Goal: Task Accomplishment & Management: Manage account settings

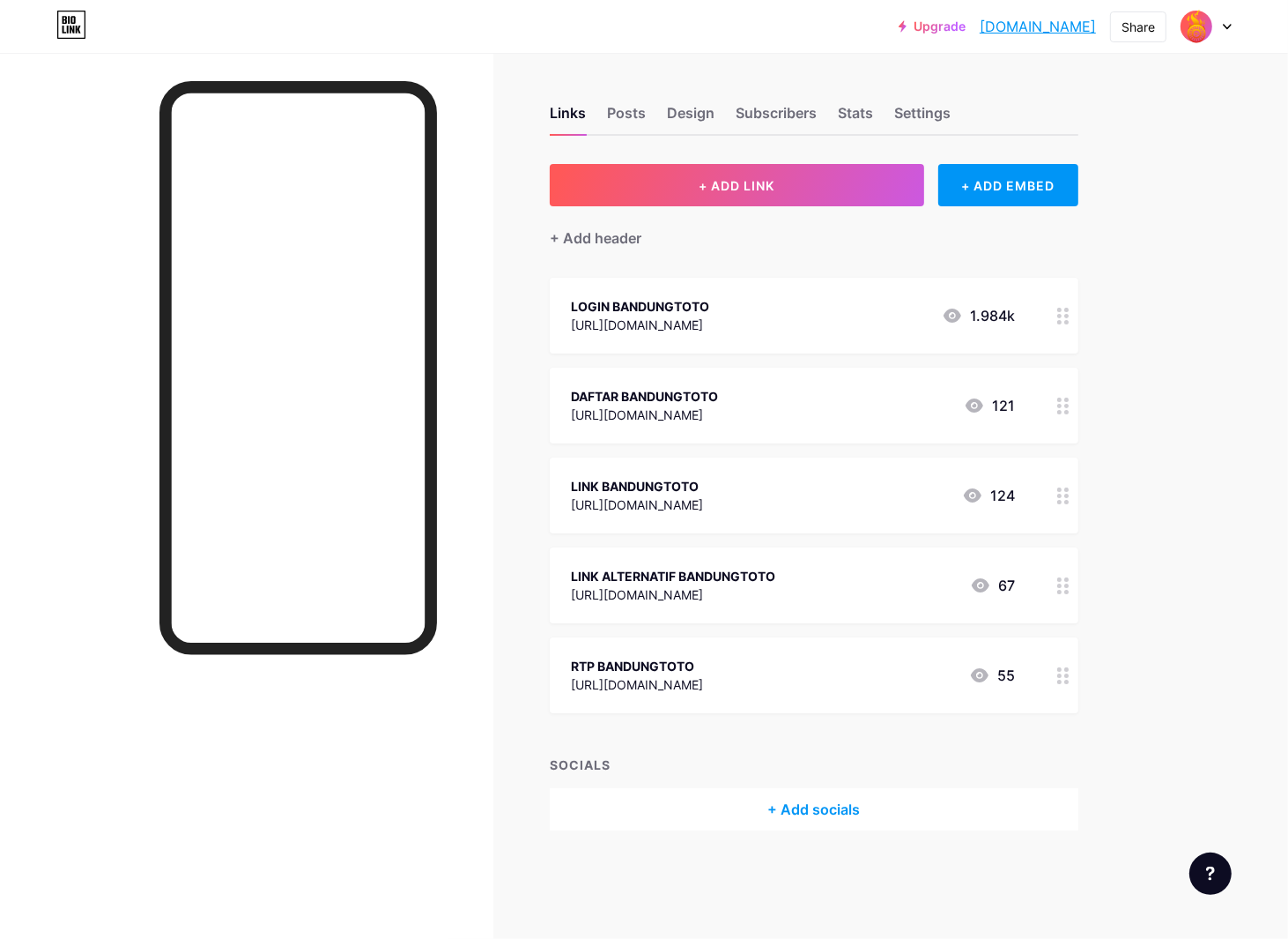
click at [1085, 30] on link "[DOMAIN_NAME]" at bounding box center [1037, 26] width 116 height 21
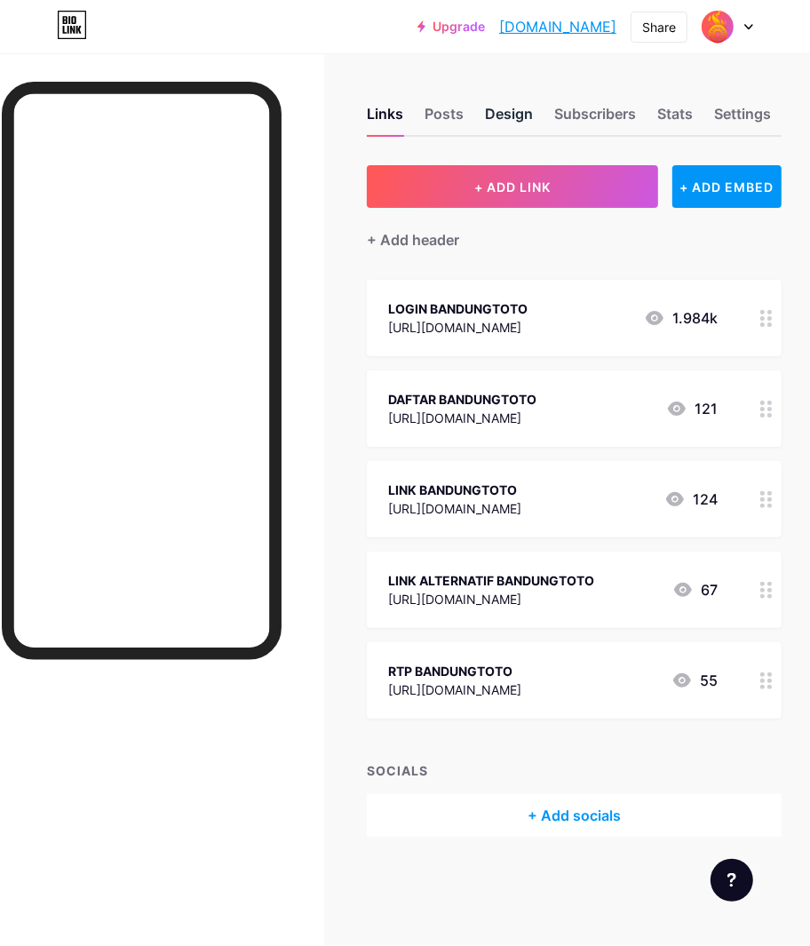
click at [511, 119] on div "Design" at bounding box center [509, 119] width 48 height 32
click at [512, 111] on div "Design" at bounding box center [509, 119] width 48 height 32
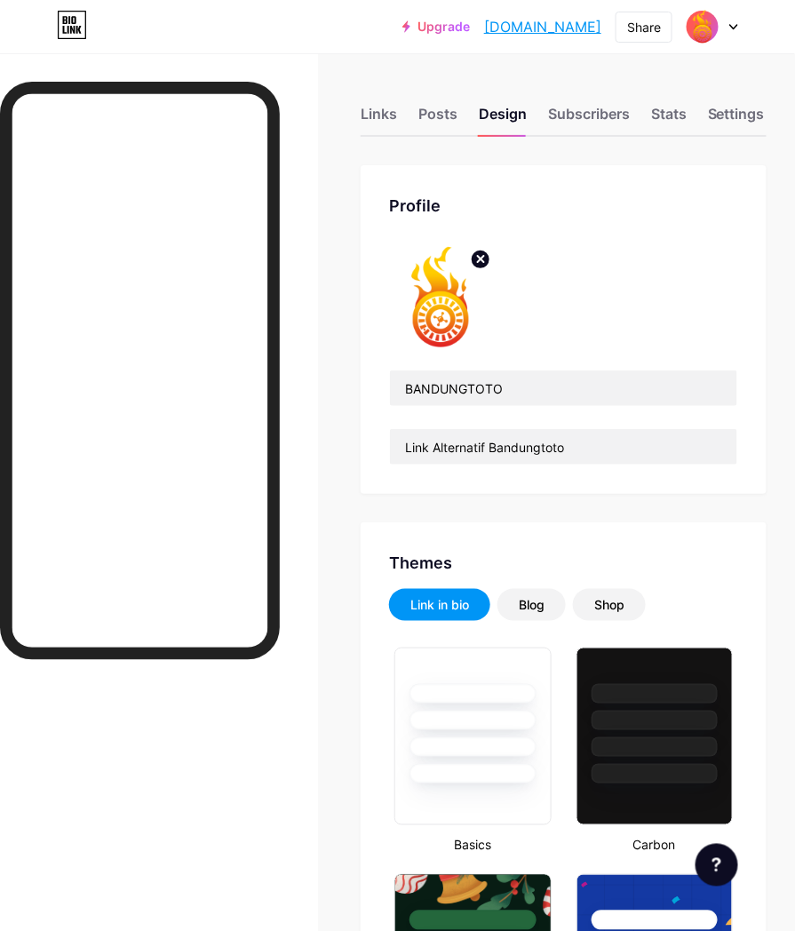
click at [490, 262] on circle at bounding box center [481, 259] width 20 height 20
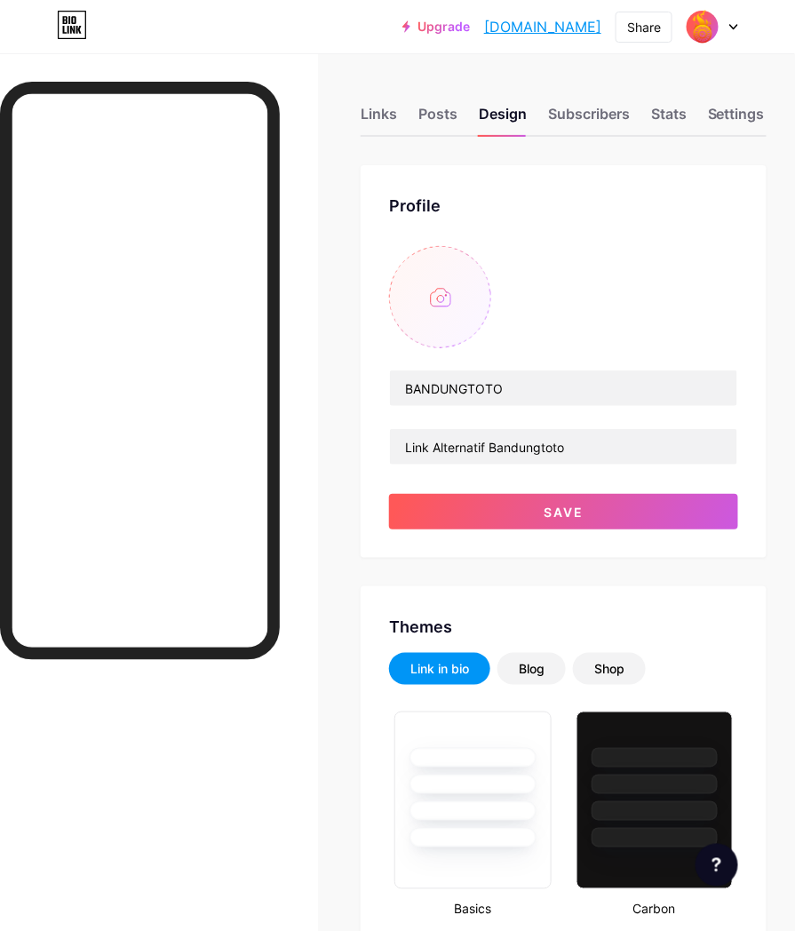
click at [491, 303] on input "file" at bounding box center [440, 297] width 102 height 102
type input "C:\fakepath\pngtree-fire-logo-vector-background-logo-red-vector-png-image_38621…"
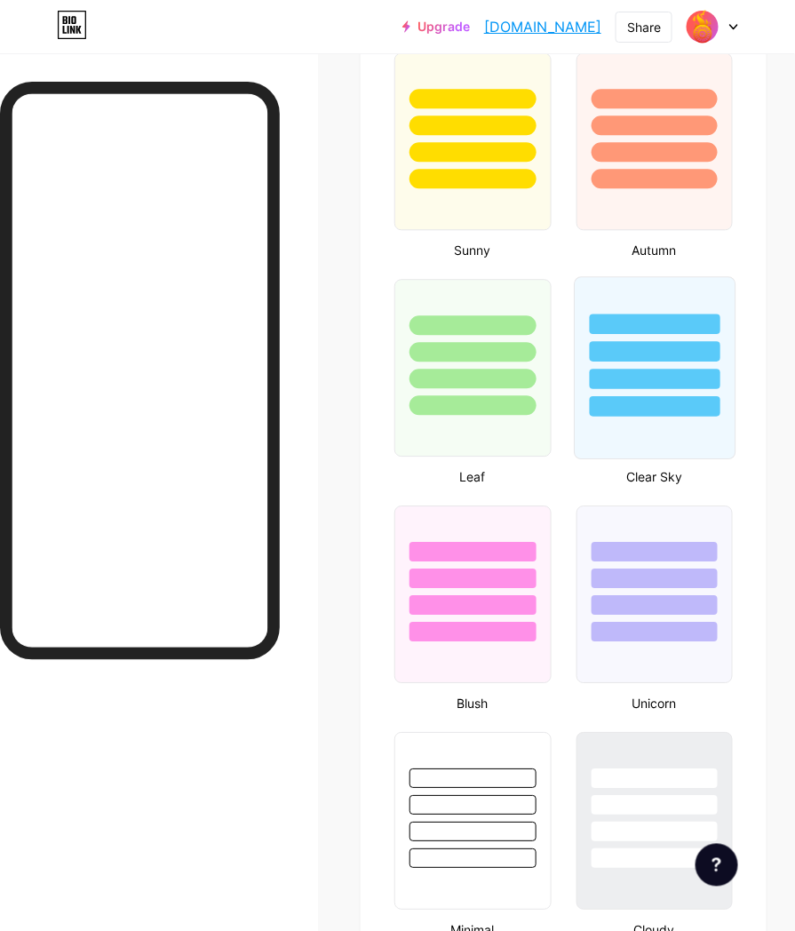
scroll to position [2564, 0]
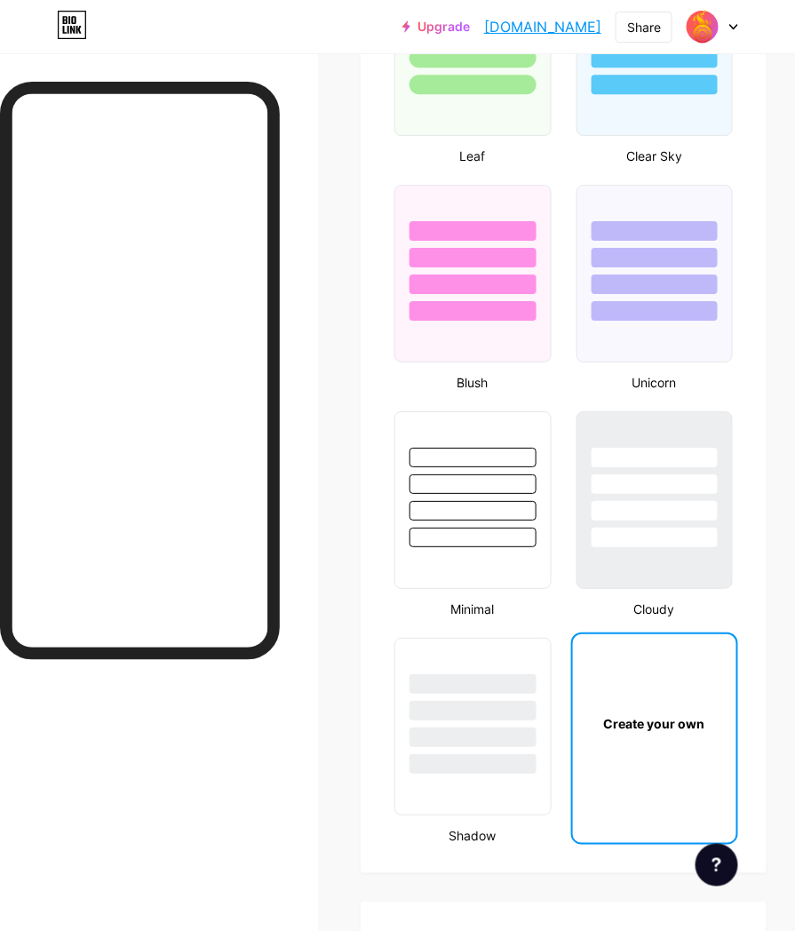
type input "#ffffff"
type input "#85ff7a"
type input "#000000"
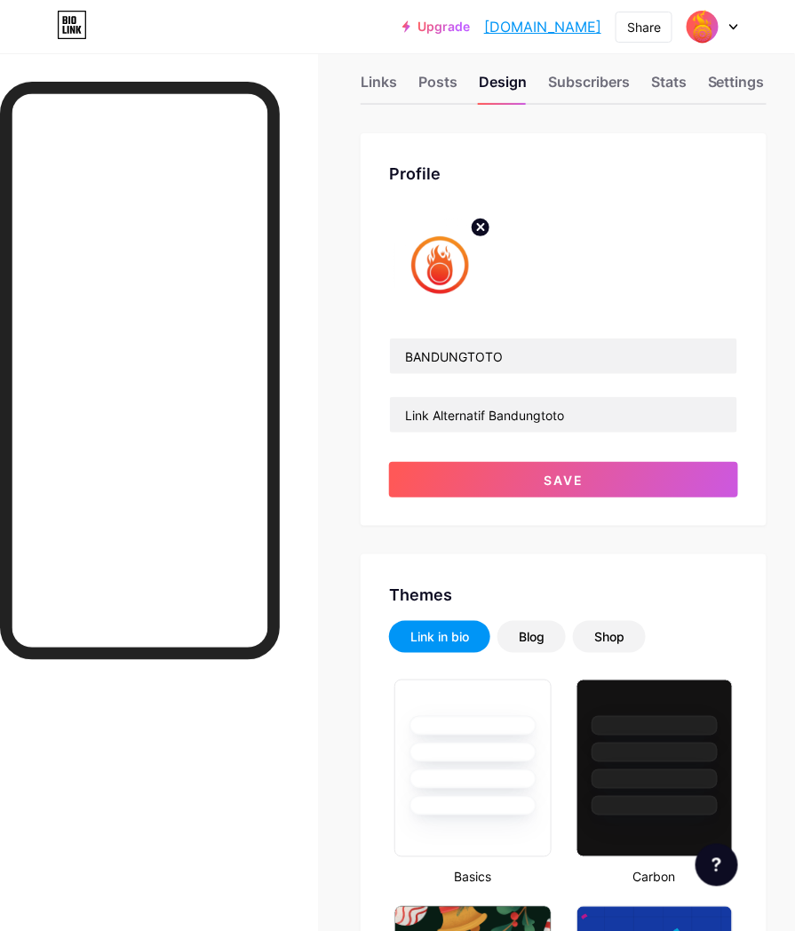
scroll to position [0, 0]
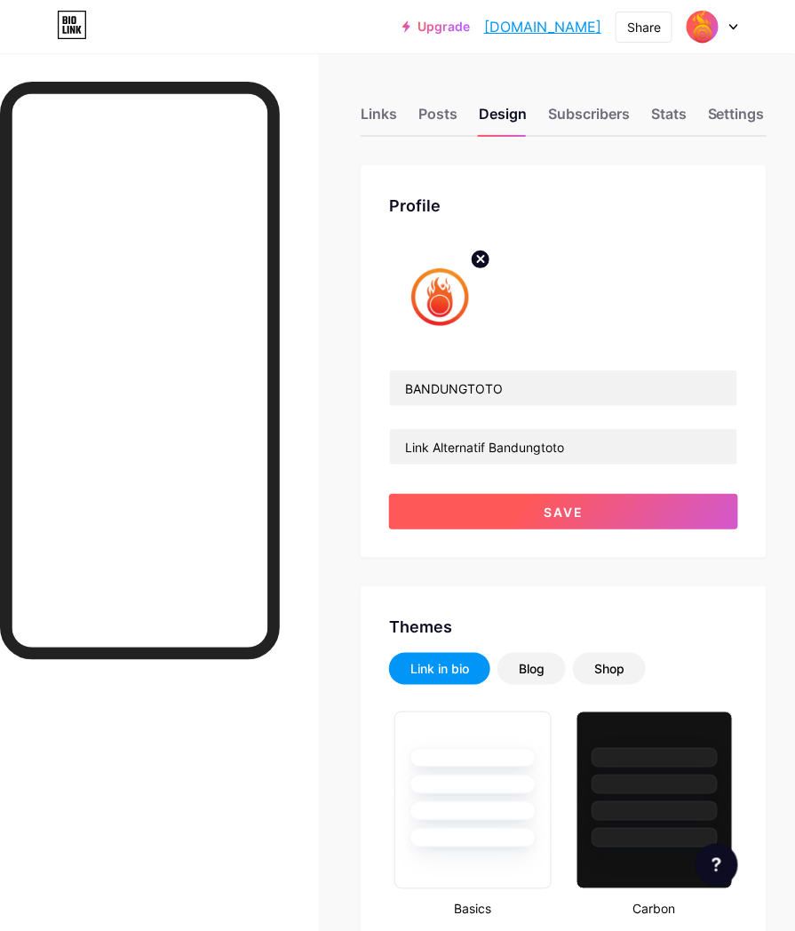
click at [566, 504] on span "Save" at bounding box center [563, 511] width 40 height 15
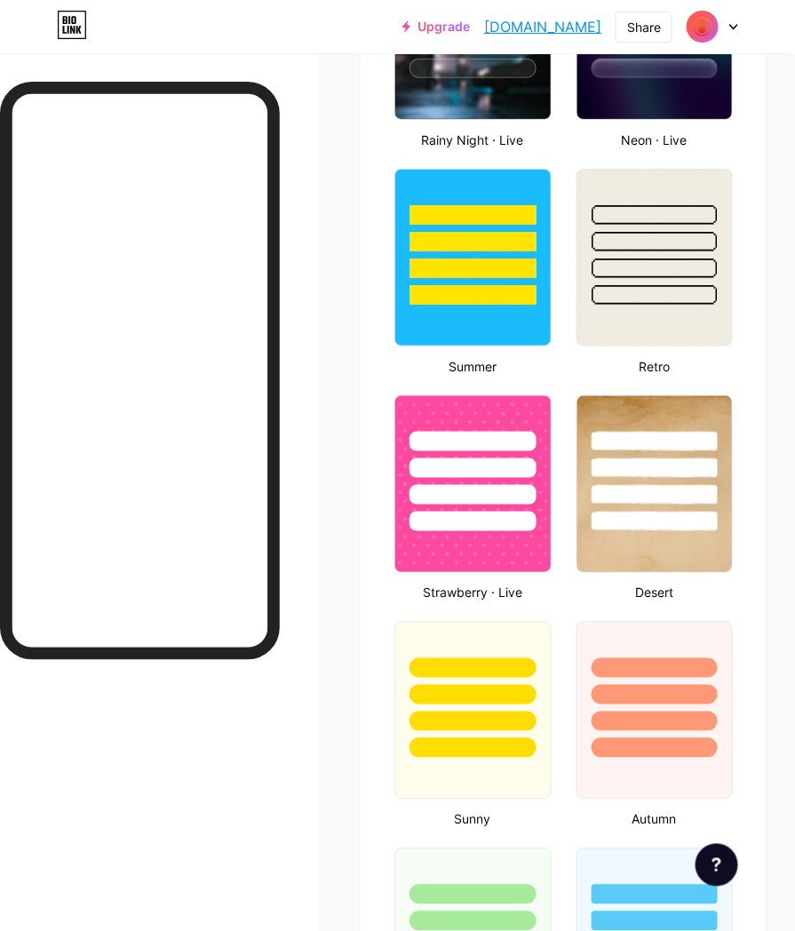
scroll to position [1973, 0]
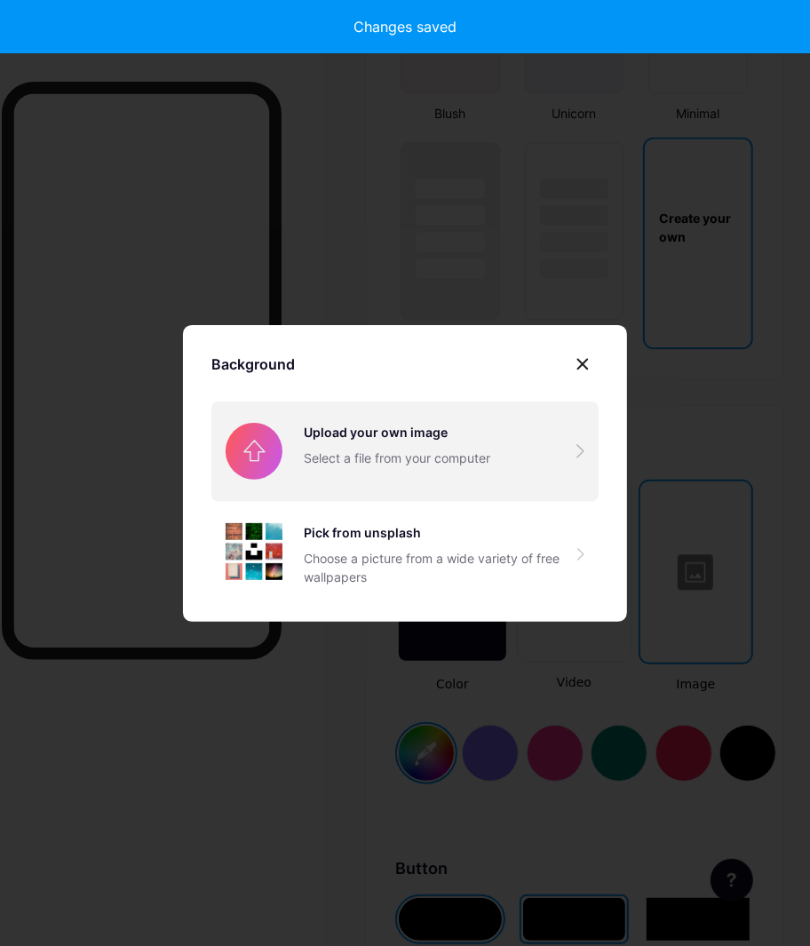
click at [384, 454] on input "file" at bounding box center [404, 450] width 387 height 99
type input "#ffffff"
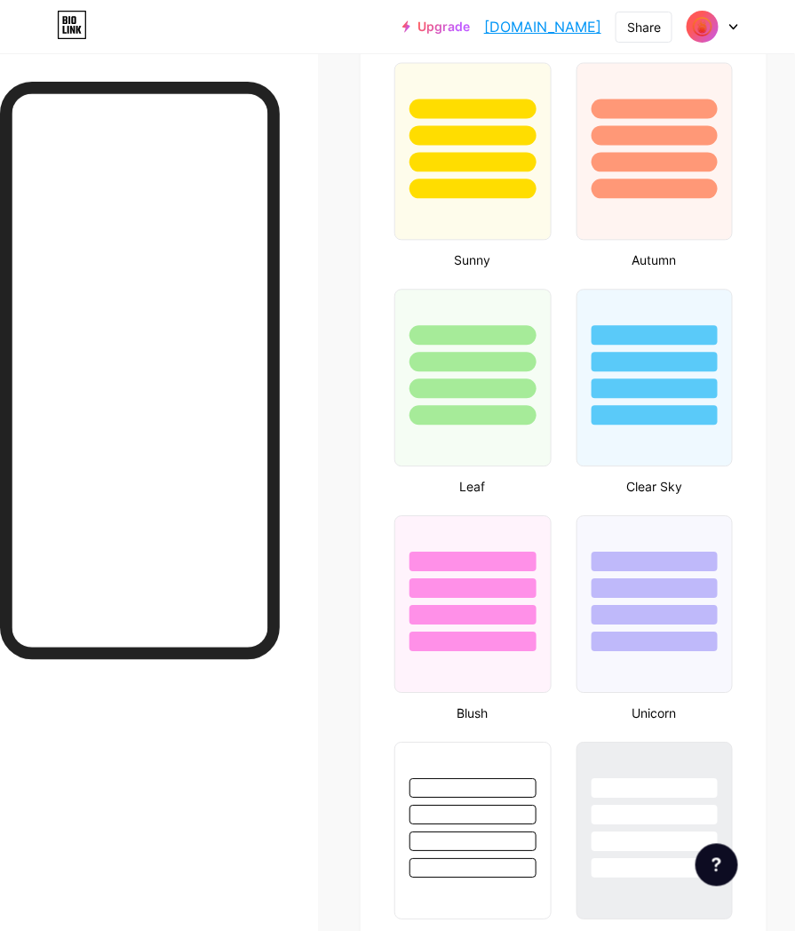
type input "#ffffff"
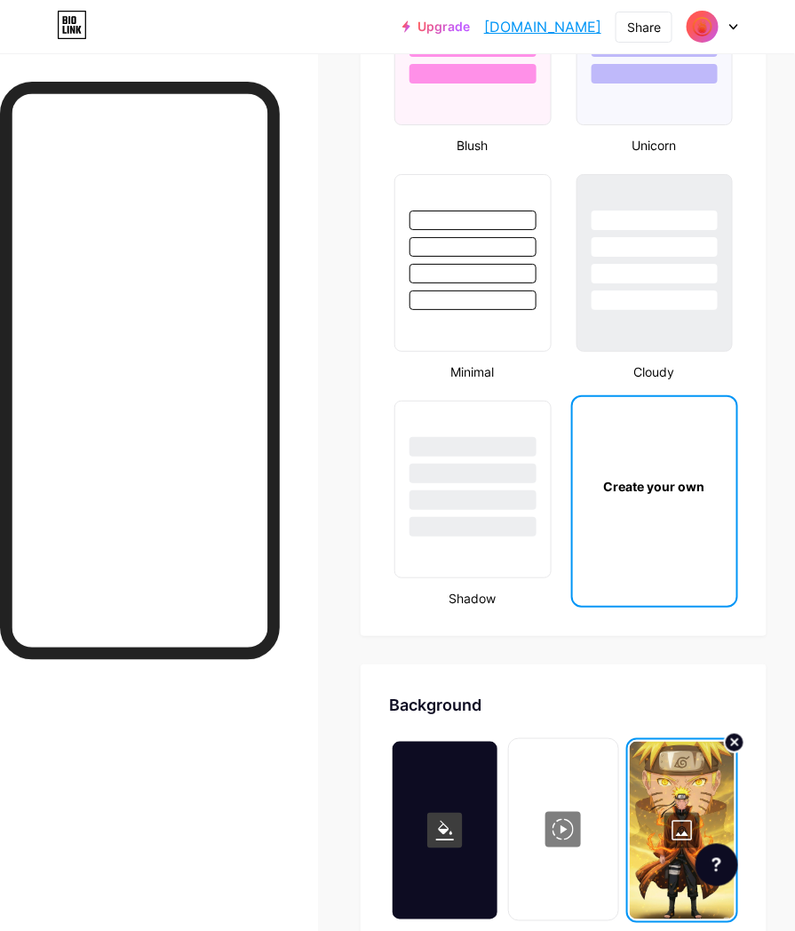
scroll to position [2762, 0]
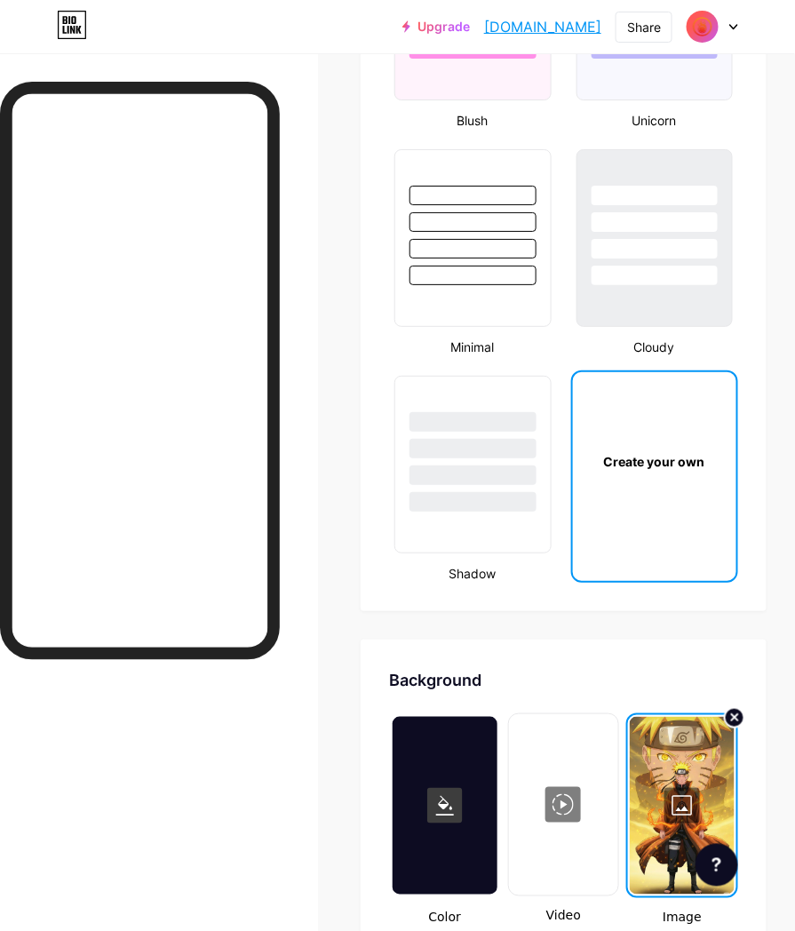
type input "#ffffff"
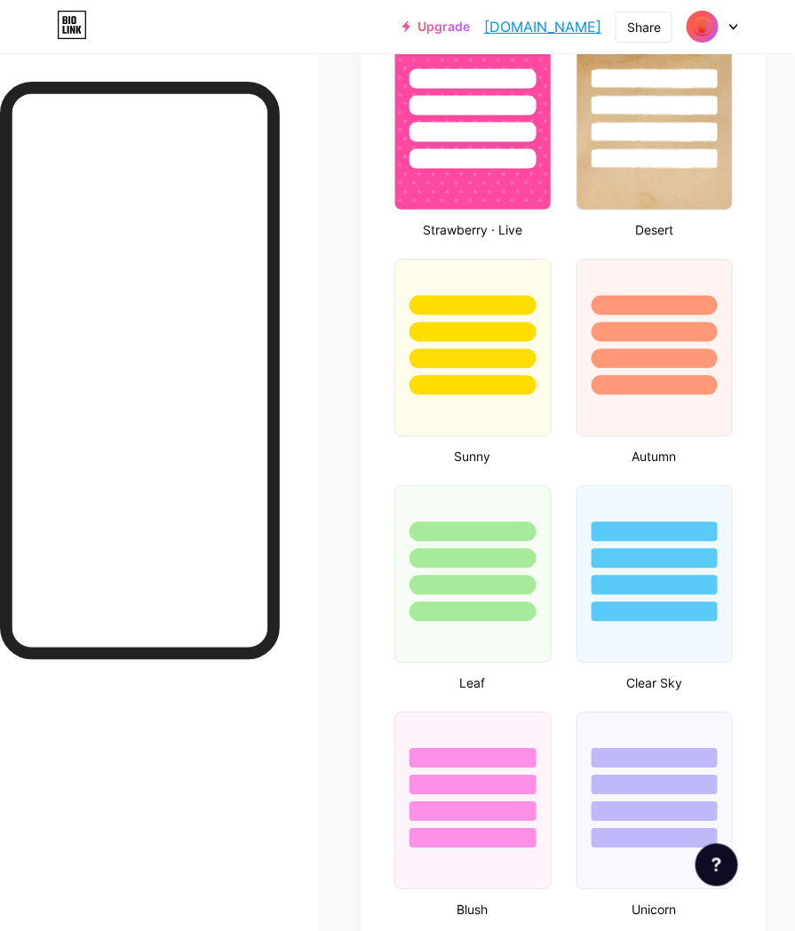
scroll to position [2564, 0]
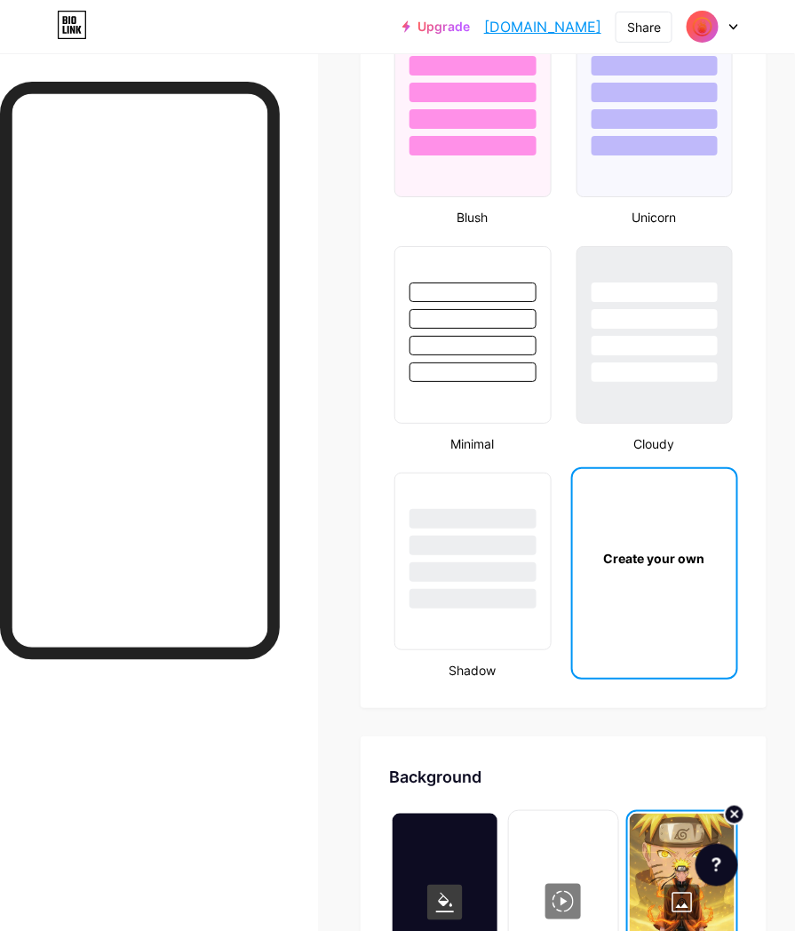
scroll to position [2664, 0]
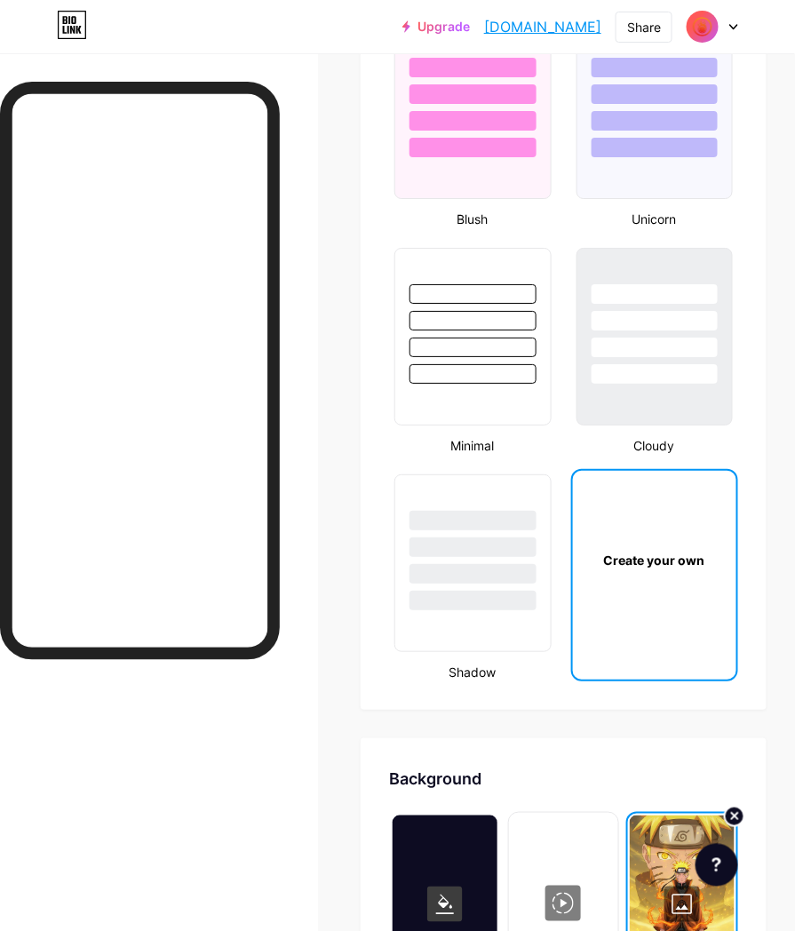
type input "#ffc800"
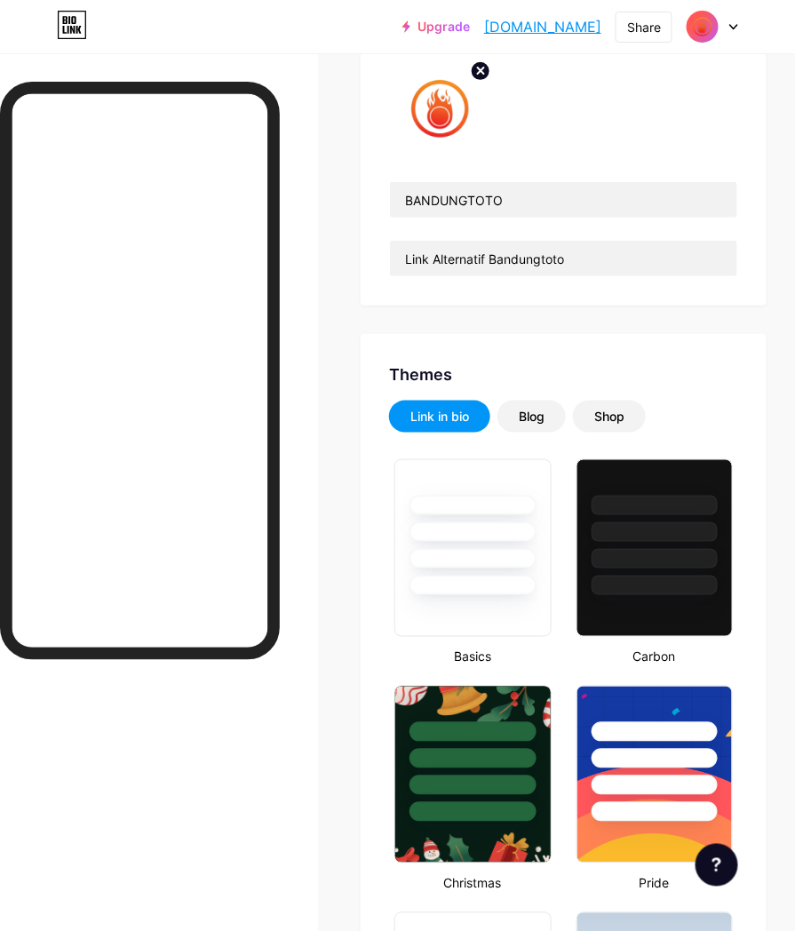
scroll to position [0, 0]
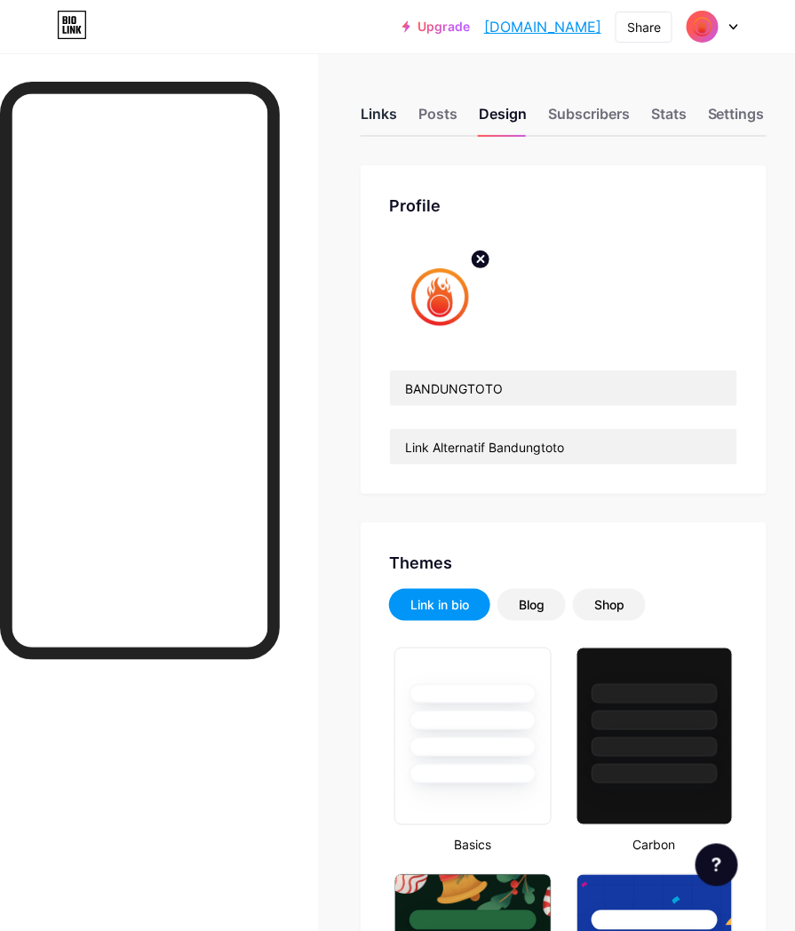
click at [386, 109] on div "Links" at bounding box center [378, 119] width 36 height 32
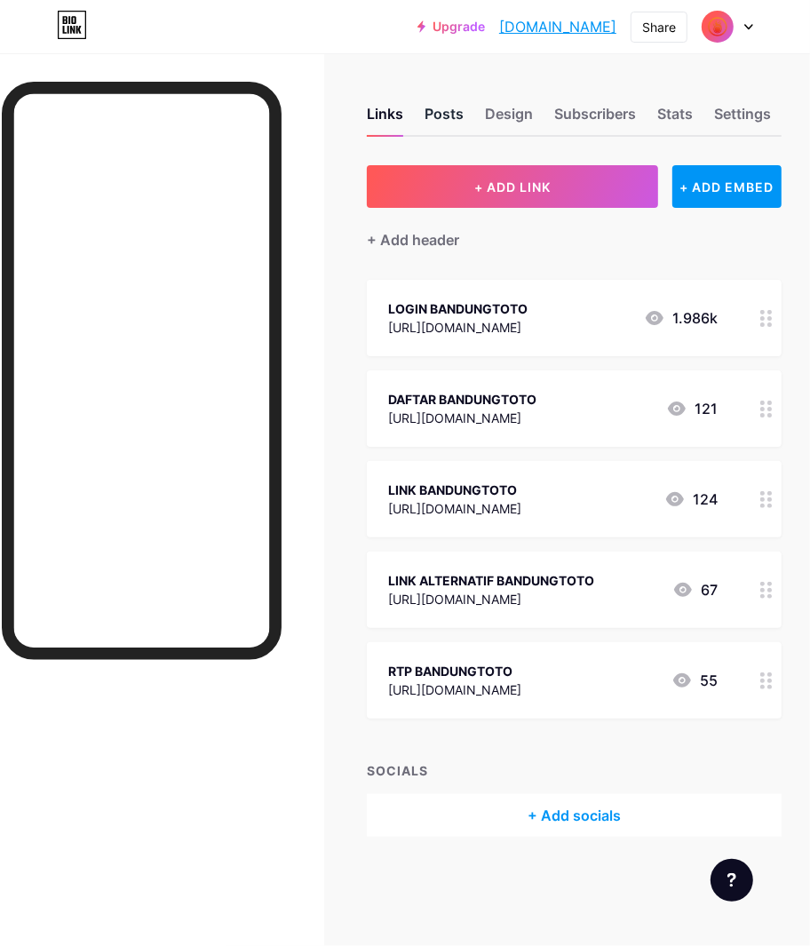
drag, startPoint x: 439, startPoint y: 118, endPoint x: 482, endPoint y: 116, distance: 43.5
click at [440, 118] on div "Posts" at bounding box center [443, 119] width 39 height 32
click at [515, 109] on div "Design" at bounding box center [509, 119] width 48 height 32
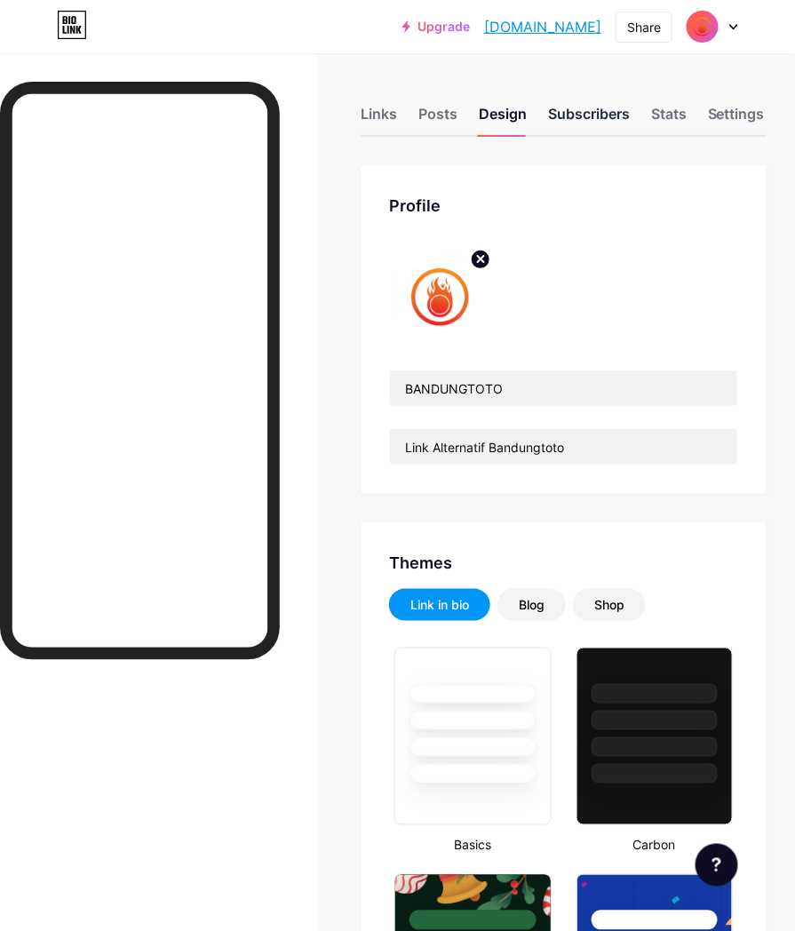
type input "#ffc800"
click at [583, 119] on div "Subscribers" at bounding box center [589, 119] width 82 height 32
click at [668, 116] on div "Stats" at bounding box center [669, 119] width 36 height 32
click at [598, 118] on div "Subscribers" at bounding box center [589, 119] width 82 height 32
click at [680, 117] on div "Stats" at bounding box center [669, 119] width 36 height 32
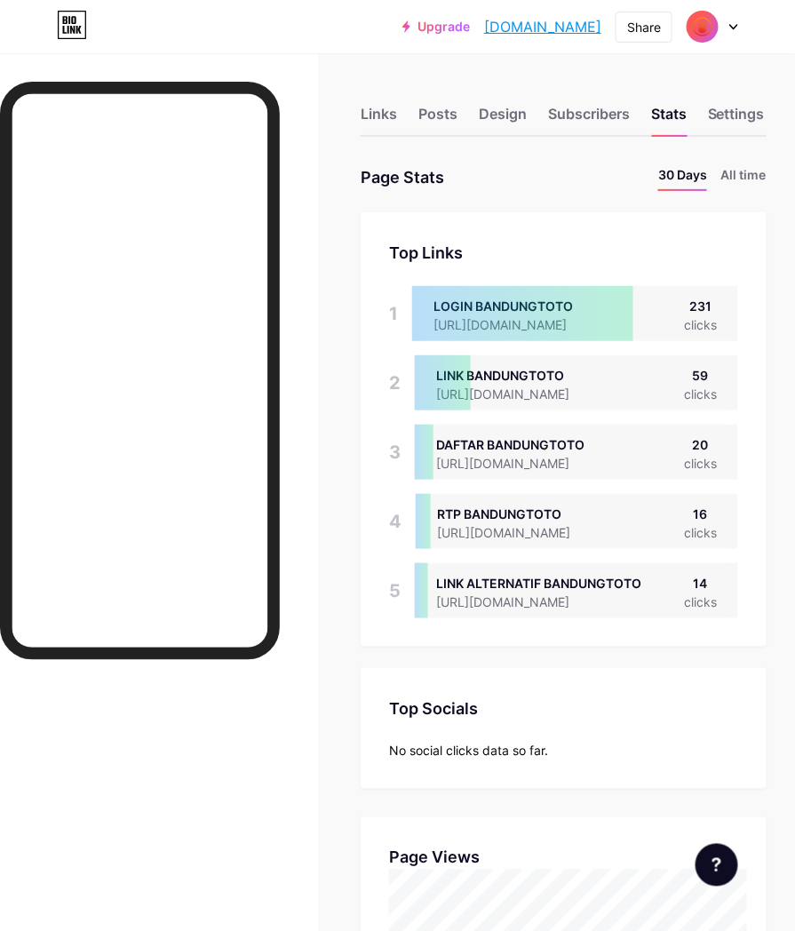
scroll to position [931, 795]
